Goal: Task Accomplishment & Management: Use online tool/utility

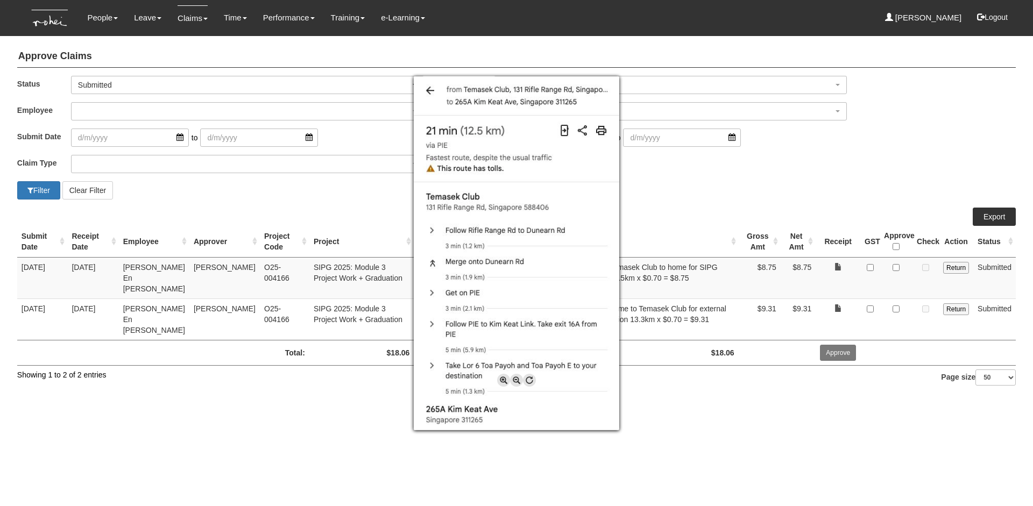
select select "50"
click at [757, 173] on div at bounding box center [516, 253] width 1033 height 506
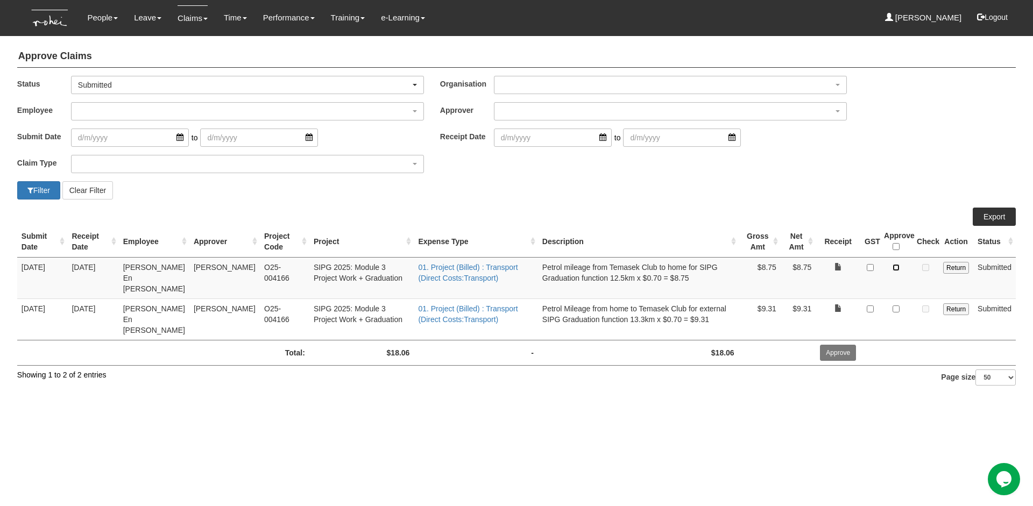
click at [898, 267] on input "checkbox" at bounding box center [895, 267] width 7 height 7
checkbox input "true"
click at [898, 305] on input "checkbox" at bounding box center [895, 308] width 7 height 7
checkbox input "true"
drag, startPoint x: 898, startPoint y: 295, endPoint x: 909, endPoint y: 351, distance: 57.6
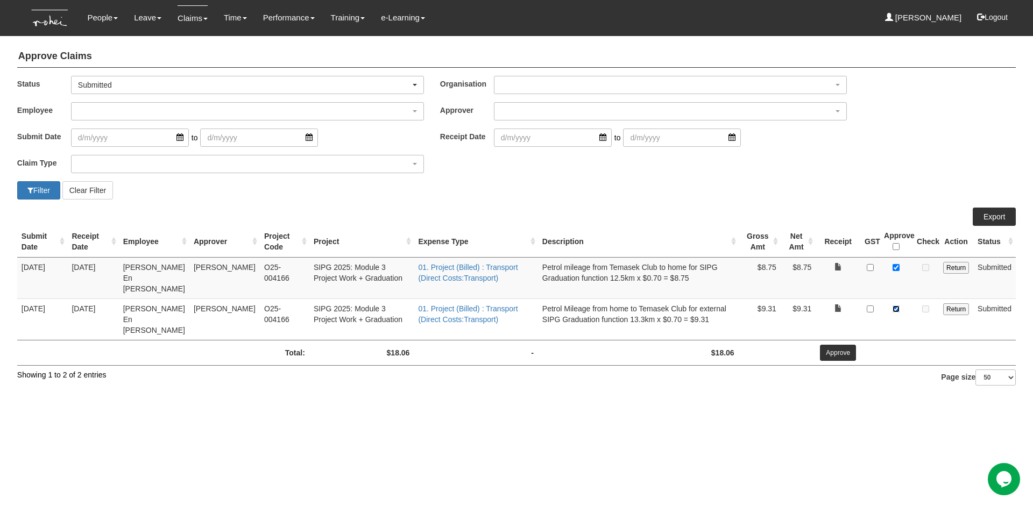
click at [909, 352] on div "Submit Date Receipt Date Employee Approver Project Code Project Expense Type De…" at bounding box center [516, 294] width 998 height 173
click at [838, 345] on input "Approve" at bounding box center [838, 353] width 36 height 16
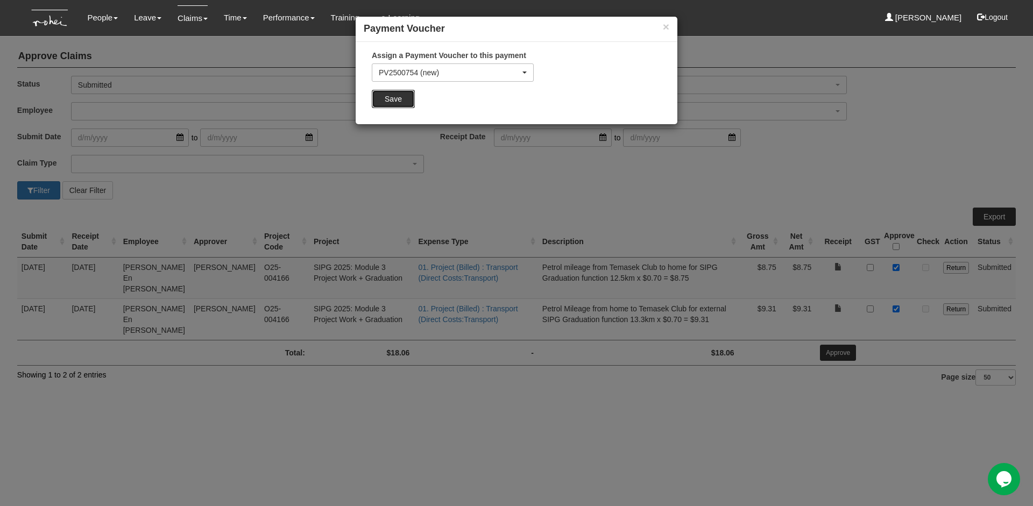
click at [376, 95] on input "Save" at bounding box center [393, 99] width 43 height 18
